Goal: Task Accomplishment & Management: Use online tool/utility

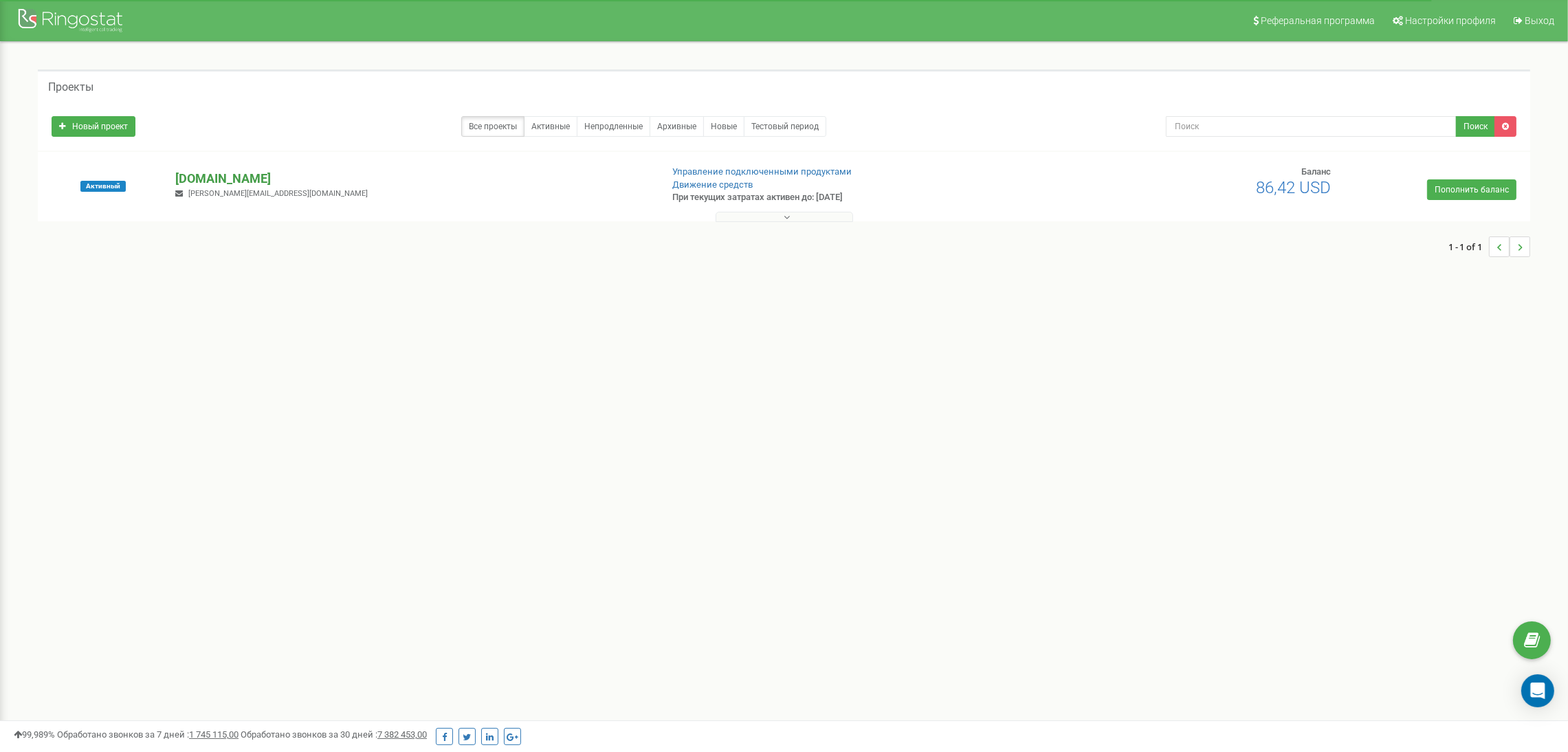
click at [201, 175] on p "[DOMAIN_NAME]" at bounding box center [412, 178] width 474 height 18
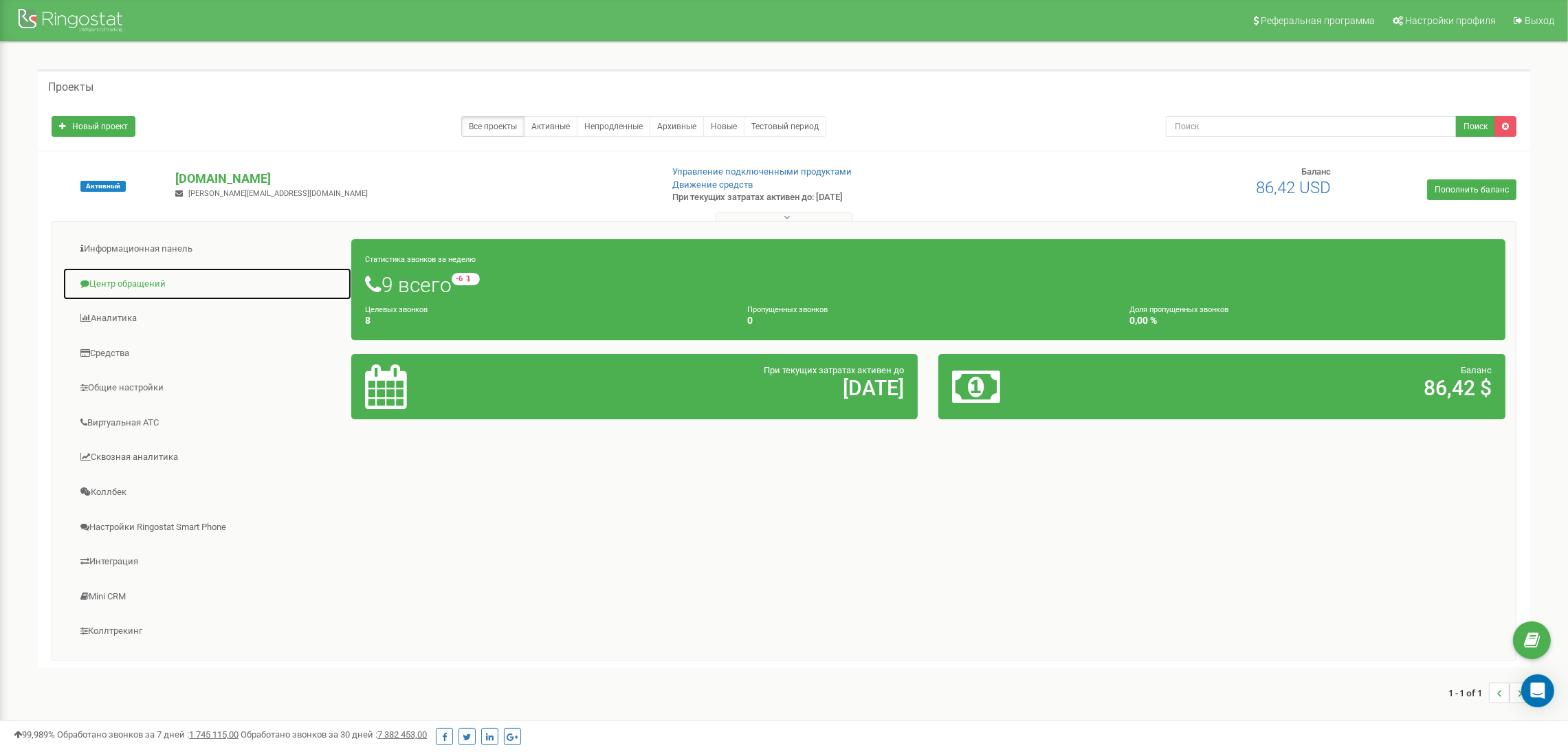
click at [153, 278] on link "Центр обращений" at bounding box center [207, 284] width 289 height 33
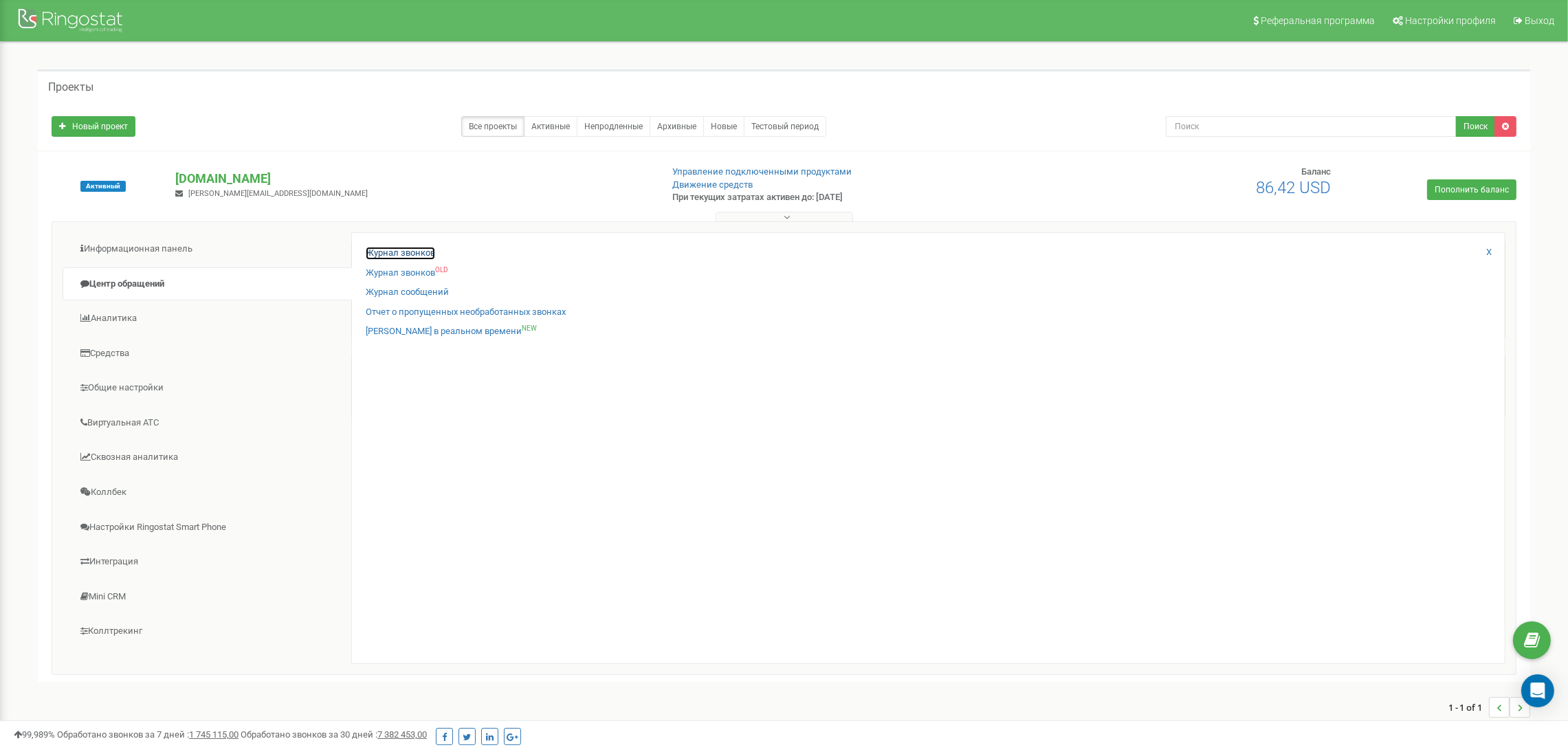
click at [414, 257] on link "Журнал звонков" at bounding box center [400, 253] width 69 height 13
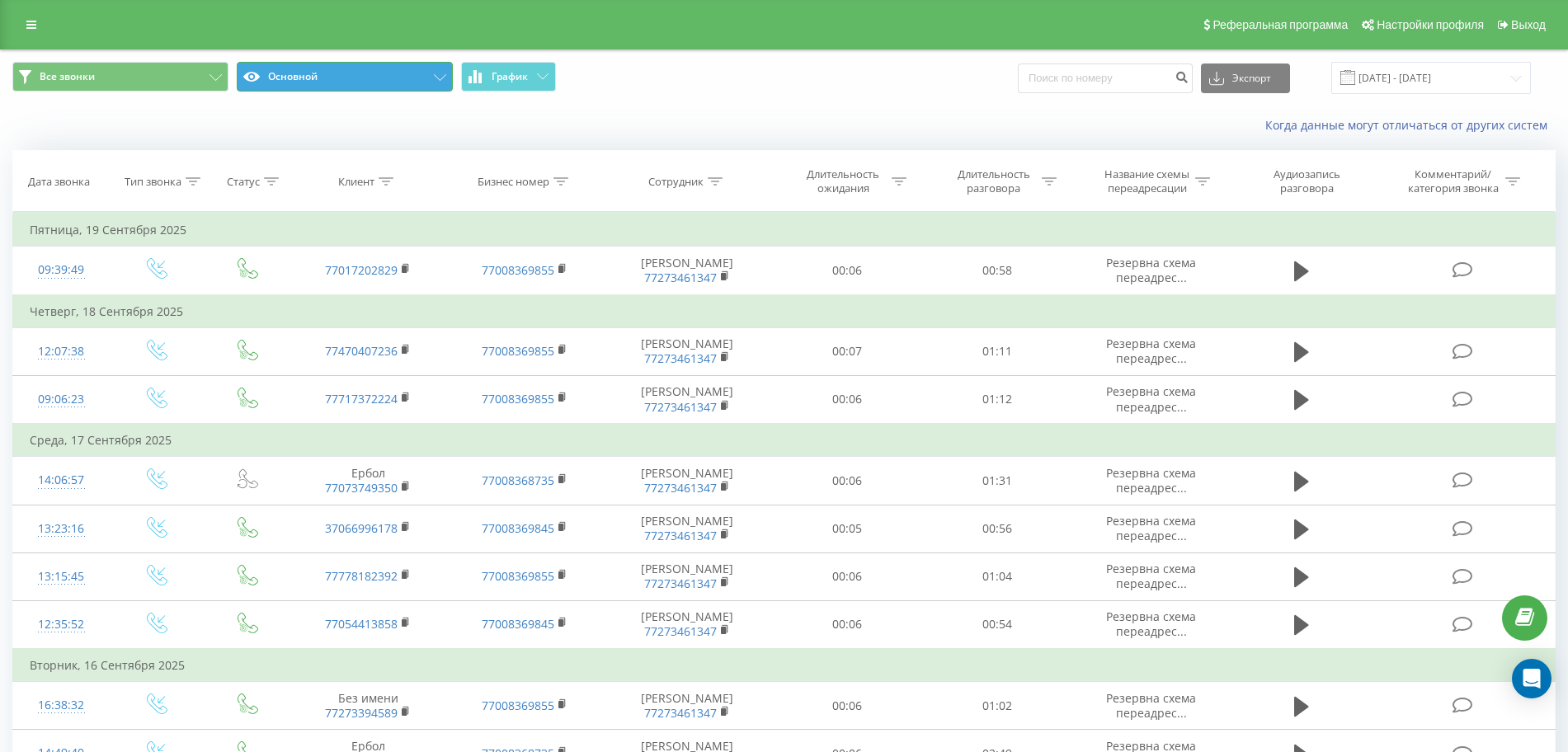
click at [409, 83] on button "Основной" at bounding box center [344, 76] width 216 height 29
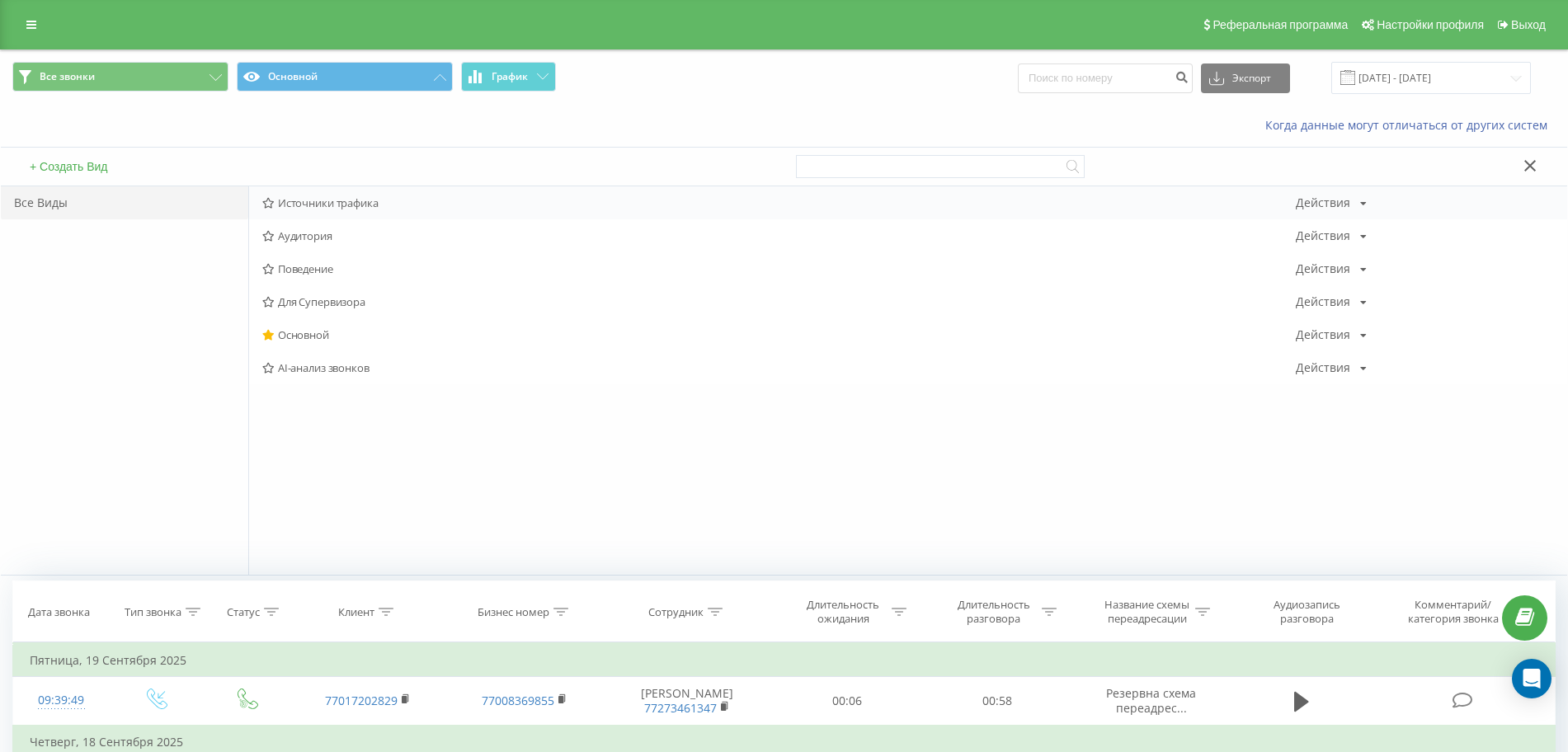
click at [338, 208] on span "Источники трафика" at bounding box center [779, 203] width 1034 height 12
